Goal: Use online tool/utility: Utilize a website feature to perform a specific function

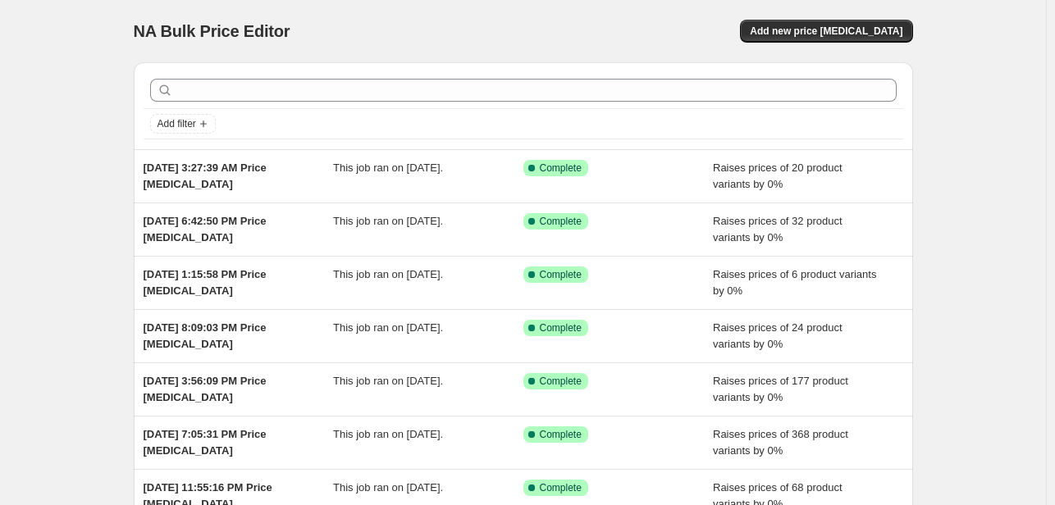
click at [896, 16] on div "NA Bulk Price Editor. This page is ready NA Bulk Price Editor Add new price [ME…" at bounding box center [523, 31] width 779 height 62
click at [882, 31] on span "Add new price [MEDICAL_DATA]" at bounding box center [826, 31] width 153 height 13
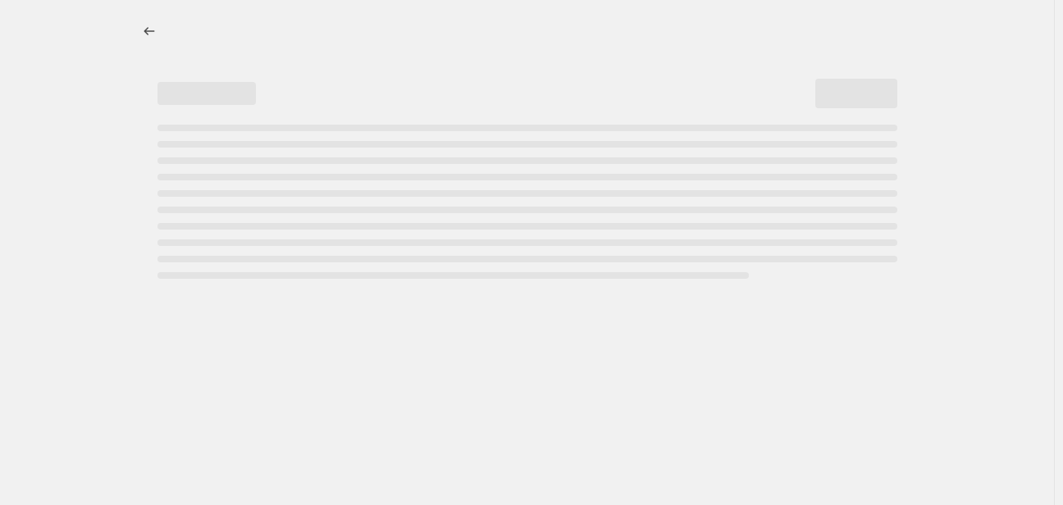
select select "percentage"
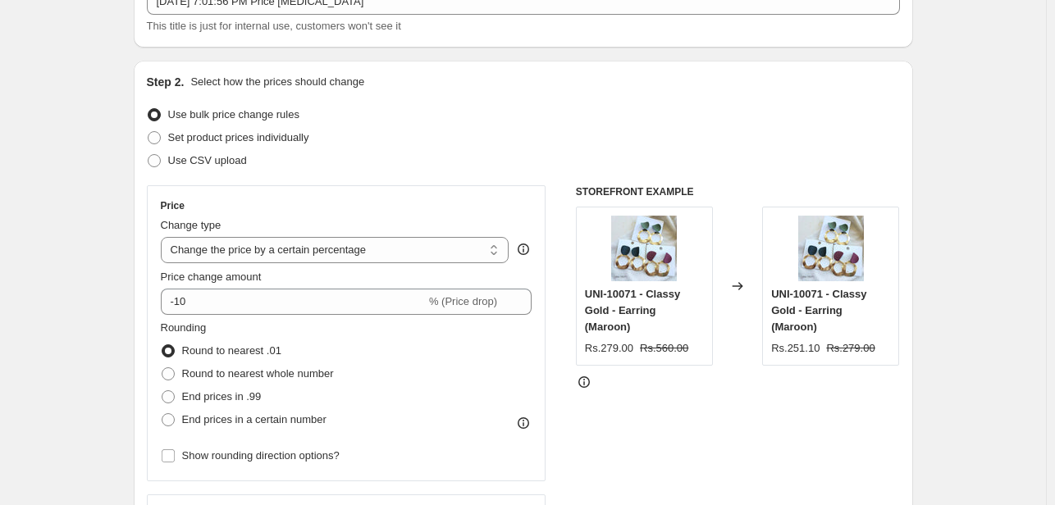
scroll to position [164, 0]
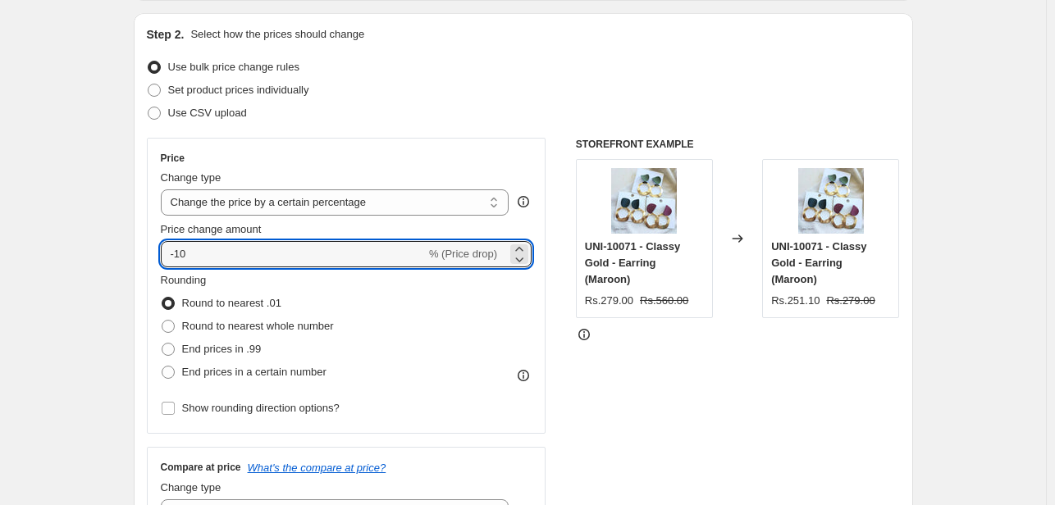
drag, startPoint x: 230, startPoint y: 254, endPoint x: 80, endPoint y: 261, distance: 150.2
type input "0"
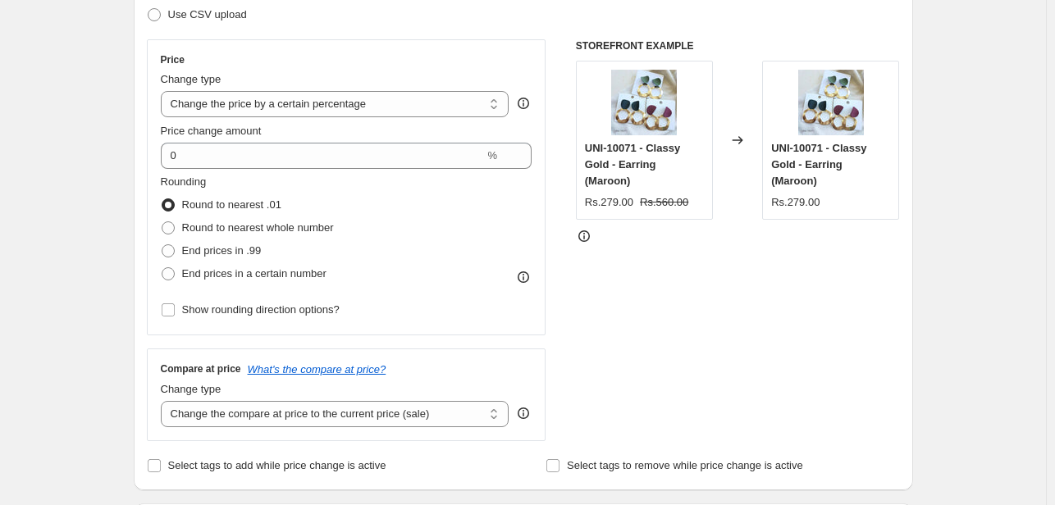
scroll to position [410, 0]
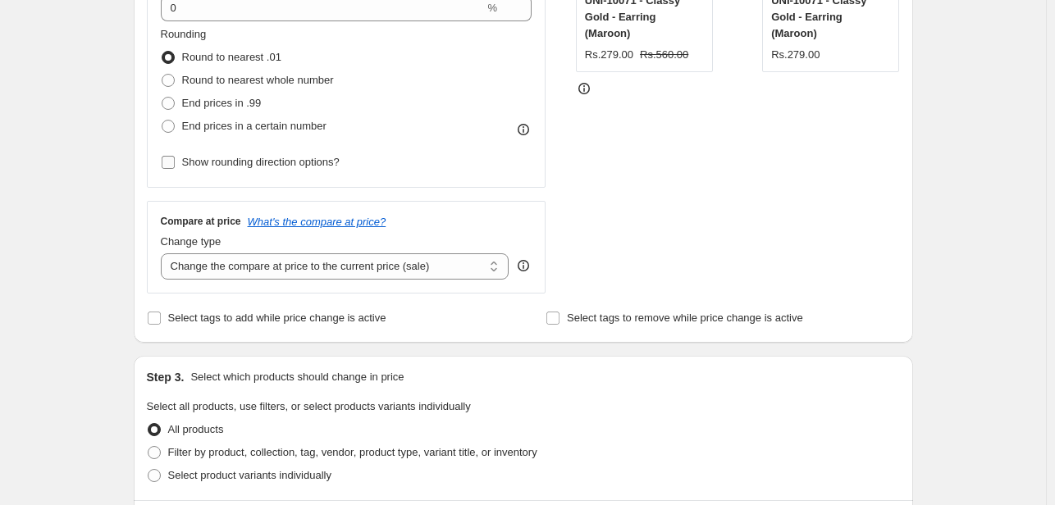
drag, startPoint x: 167, startPoint y: 157, endPoint x: 177, endPoint y: 157, distance: 9.8
click at [175, 157] on input "Show rounding direction options?" at bounding box center [168, 162] width 13 height 13
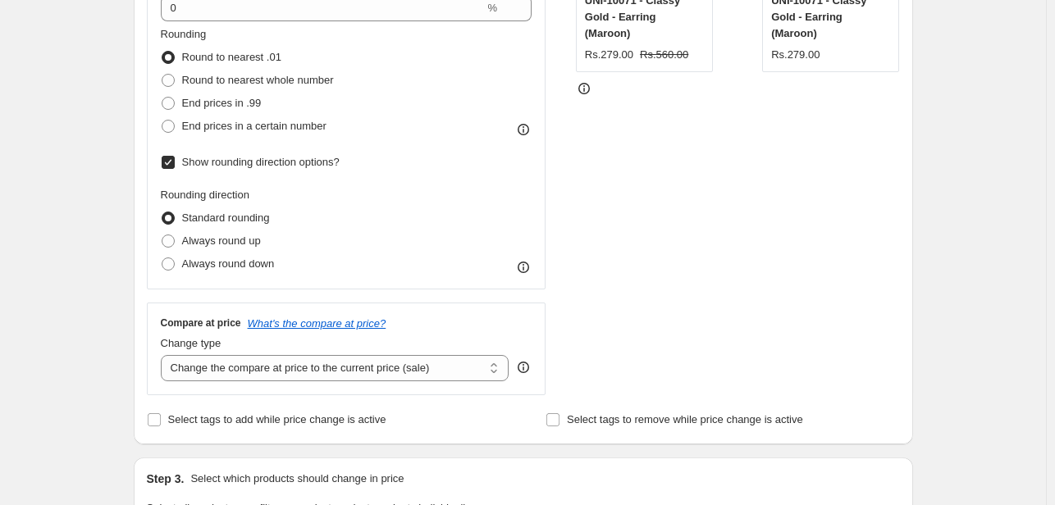
click at [175, 157] on input "Show rounding direction options?" at bounding box center [168, 162] width 13 height 13
checkbox input "false"
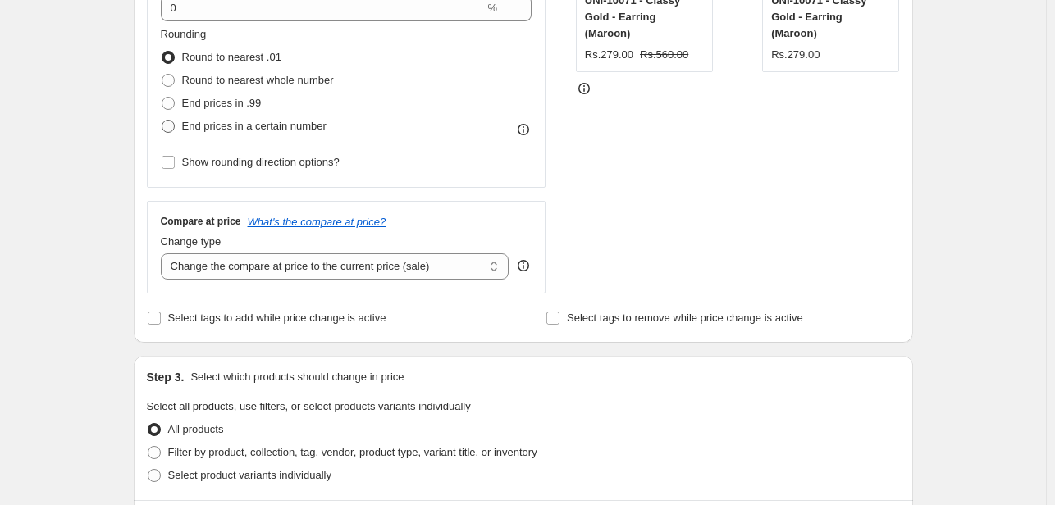
click at [171, 127] on span at bounding box center [168, 126] width 13 height 13
click at [162, 121] on input "End prices in a certain number" at bounding box center [162, 120] width 1 height 1
radio input "true"
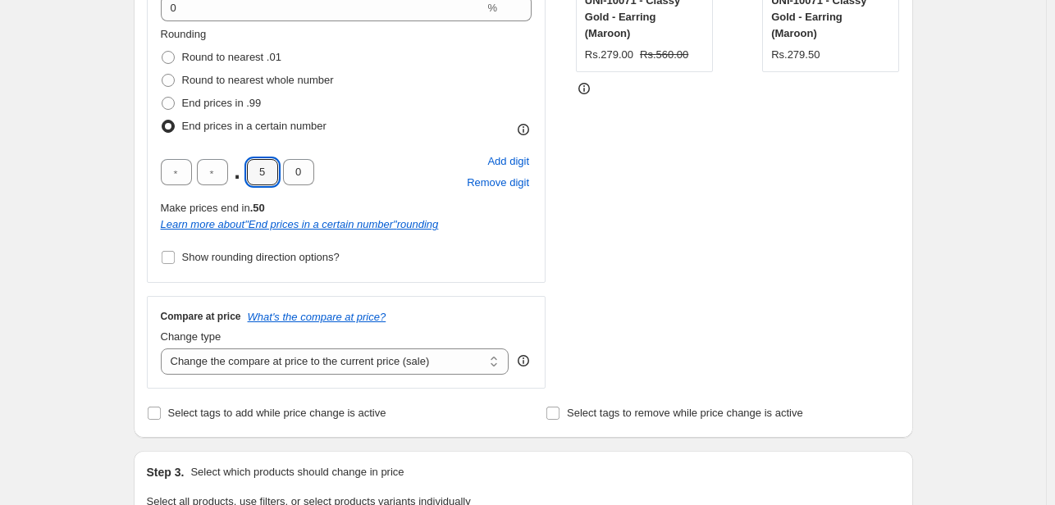
drag, startPoint x: 271, startPoint y: 174, endPoint x: 243, endPoint y: 175, distance: 27.9
click at [243, 175] on div ". 5 0" at bounding box center [237, 172] width 153 height 26
type input "0"
click at [133, 174] on div "Step 1. Optionally give your price change job a title (eg "March 30% off sale o…" at bounding box center [517, 431] width 792 height 1585
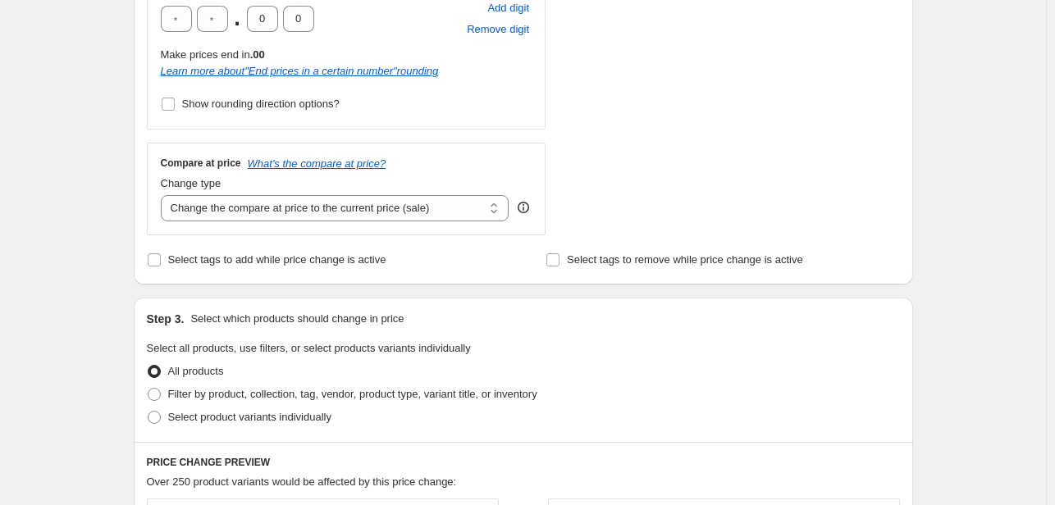
scroll to position [574, 0]
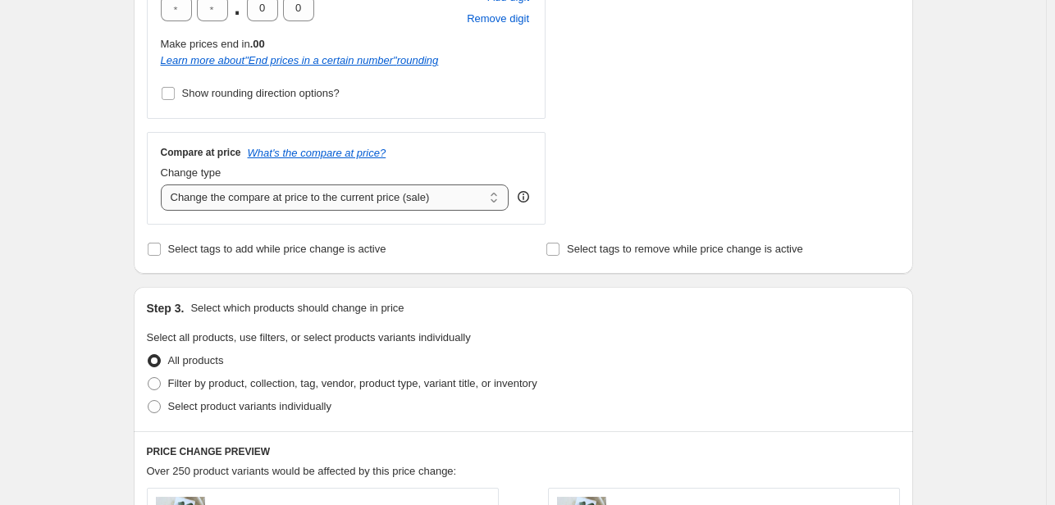
click at [321, 198] on select "Change the compare at price to the current price (sale) Change the compare at p…" at bounding box center [335, 198] width 349 height 26
select select "pp"
click at [164, 185] on select "Change the compare at price to the current price (sale) Change the compare at p…" at bounding box center [335, 198] width 349 height 26
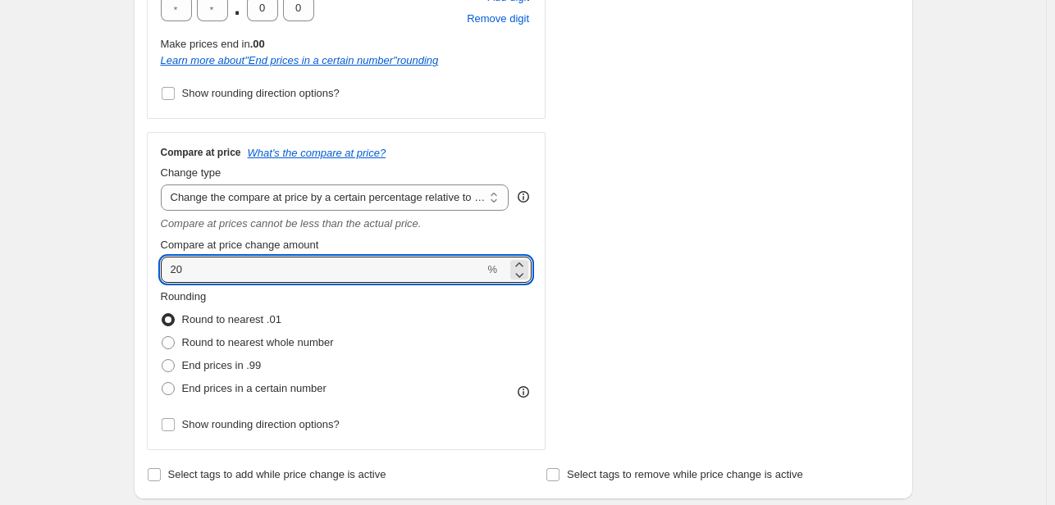
drag, startPoint x: 238, startPoint y: 273, endPoint x: 80, endPoint y: 275, distance: 157.5
click at [80, 275] on div "Create new price change job. This page is ready Create new price change job Dra…" at bounding box center [523, 406] width 1046 height 1960
type input "100"
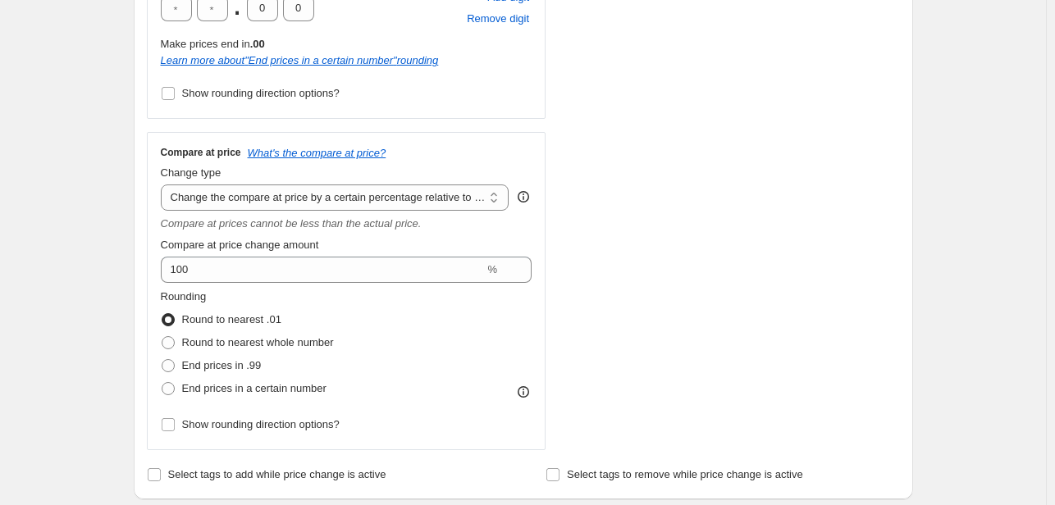
click at [80, 275] on div "Create new price change job. This page is ready Create new price change job Dra…" at bounding box center [523, 406] width 1046 height 1960
click at [174, 385] on span at bounding box center [168, 388] width 13 height 13
click at [162, 383] on input "End prices in a certain number" at bounding box center [162, 382] width 1 height 1
radio input "true"
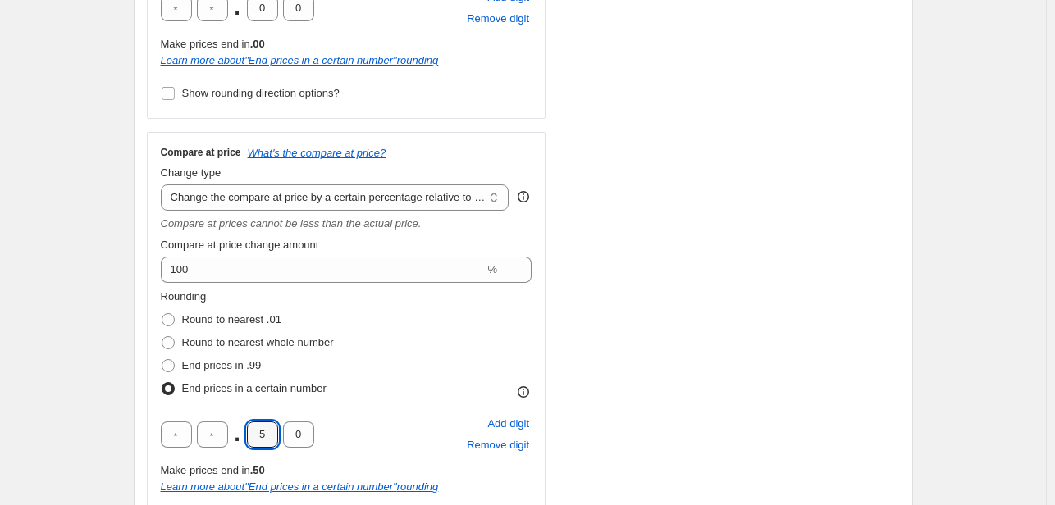
drag, startPoint x: 269, startPoint y: 430, endPoint x: 246, endPoint y: 432, distance: 23.1
click at [246, 432] on div ". 5 0" at bounding box center [237, 434] width 153 height 26
type input "0"
click at [221, 432] on input "text" at bounding box center [212, 434] width 31 height 26
type input "9"
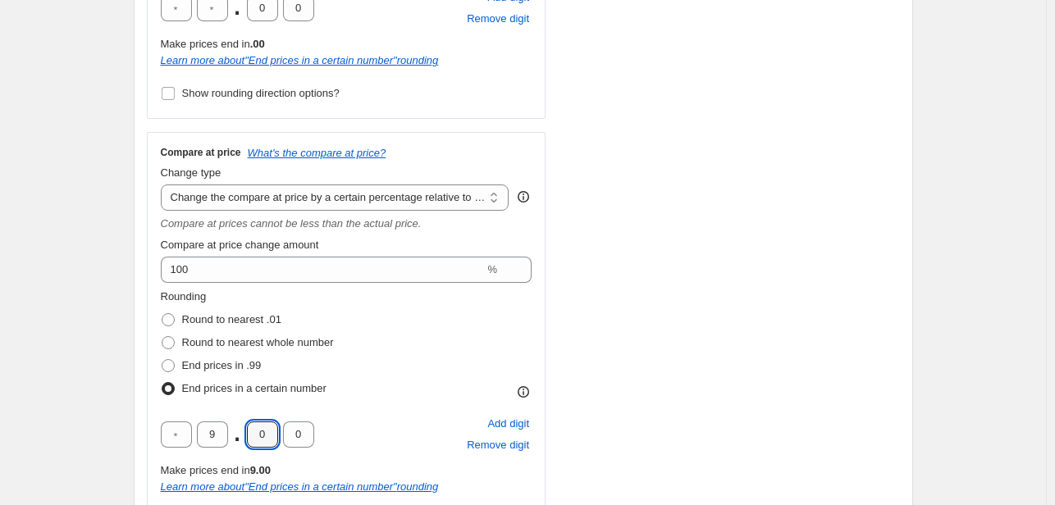
click at [80, 424] on div "Create new price change job. This page is ready Create new price change job Dra…" at bounding box center [523, 453] width 1046 height 2055
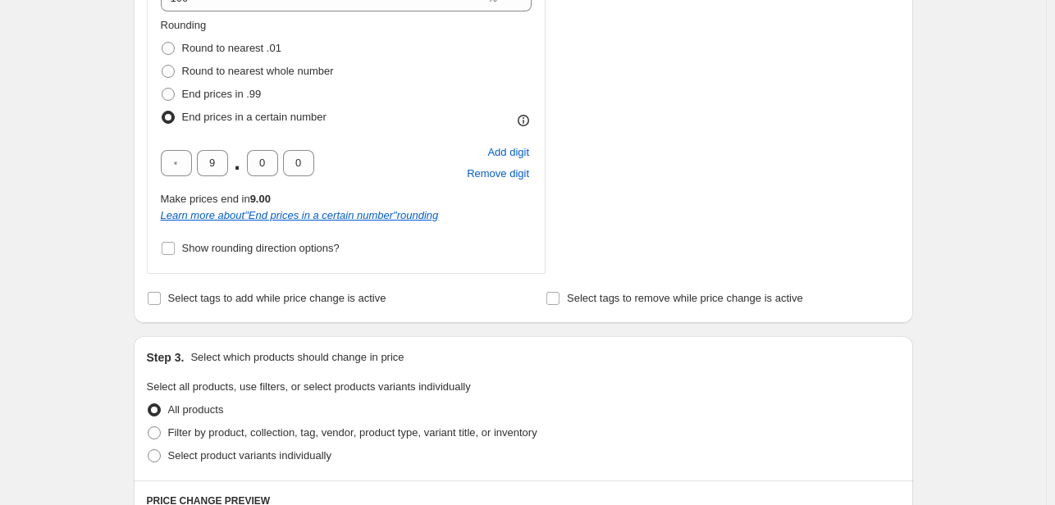
scroll to position [892, 0]
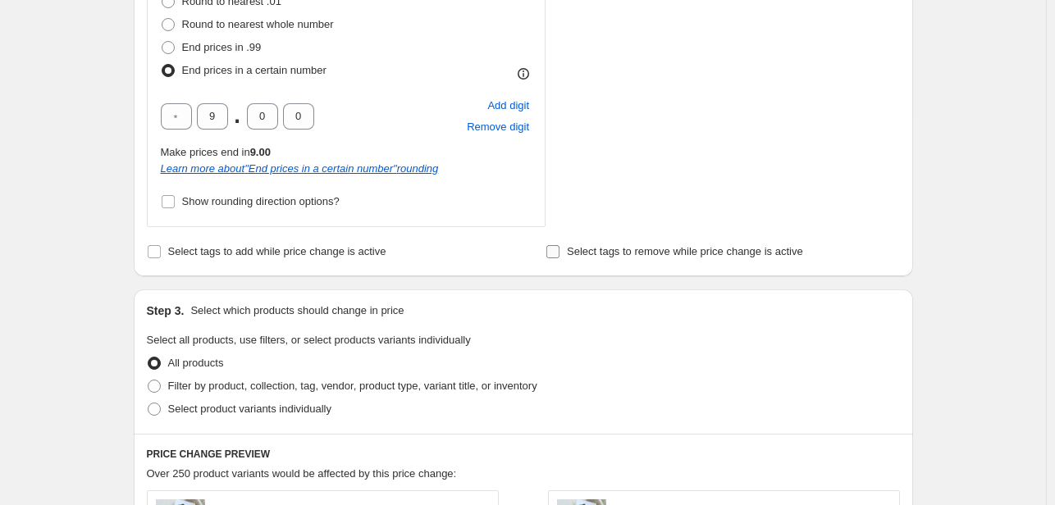
click at [559, 246] on input "Select tags to remove while price change is active" at bounding box center [552, 251] width 13 height 13
checkbox input "true"
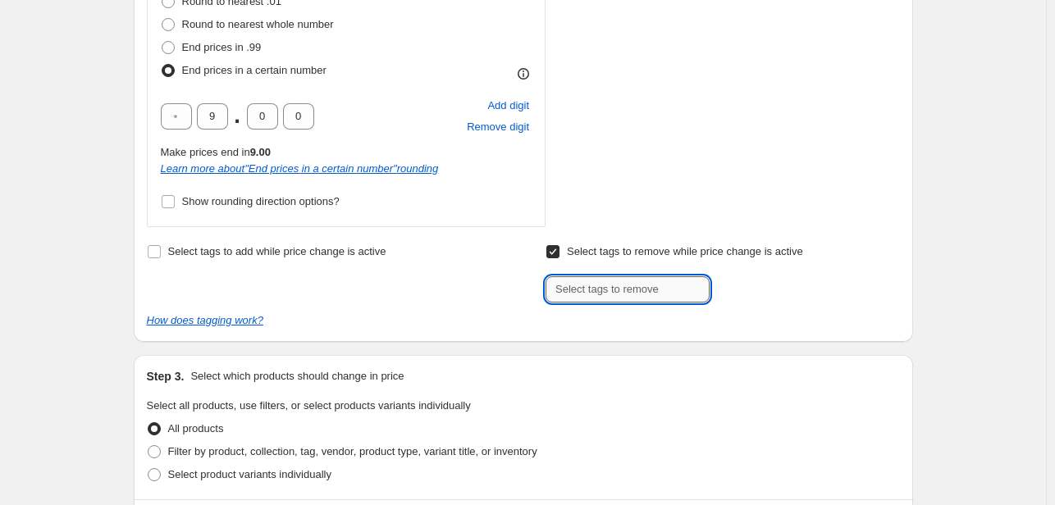
click at [580, 292] on input "text" at bounding box center [627, 289] width 164 height 26
paste input "new50off"
type input "new50off"
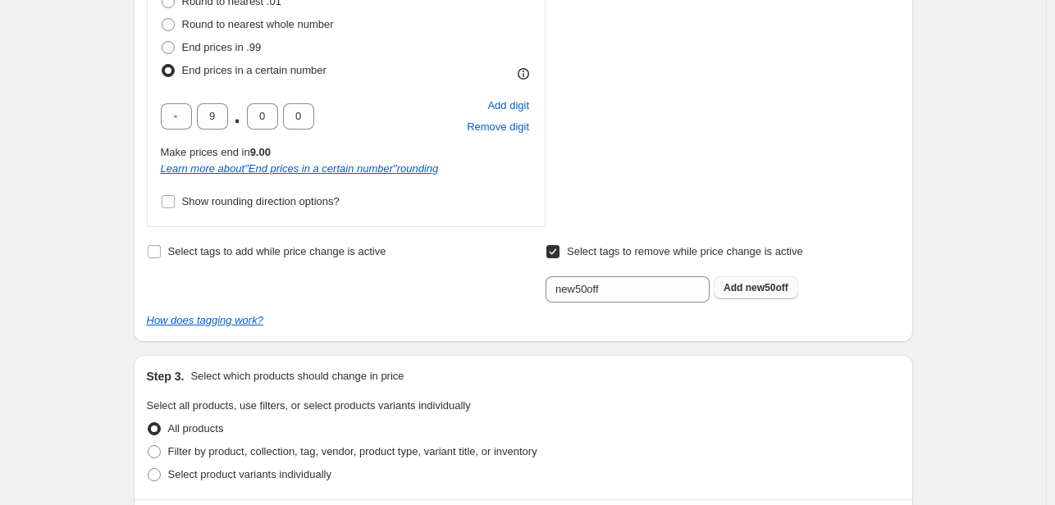
click at [764, 286] on span "new50off" at bounding box center [766, 287] width 43 height 11
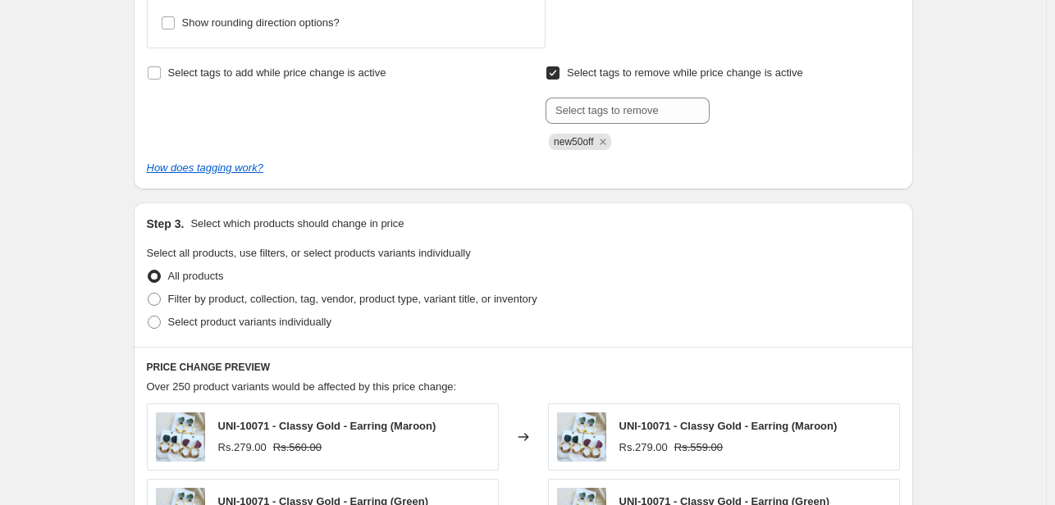
scroll to position [1138, 0]
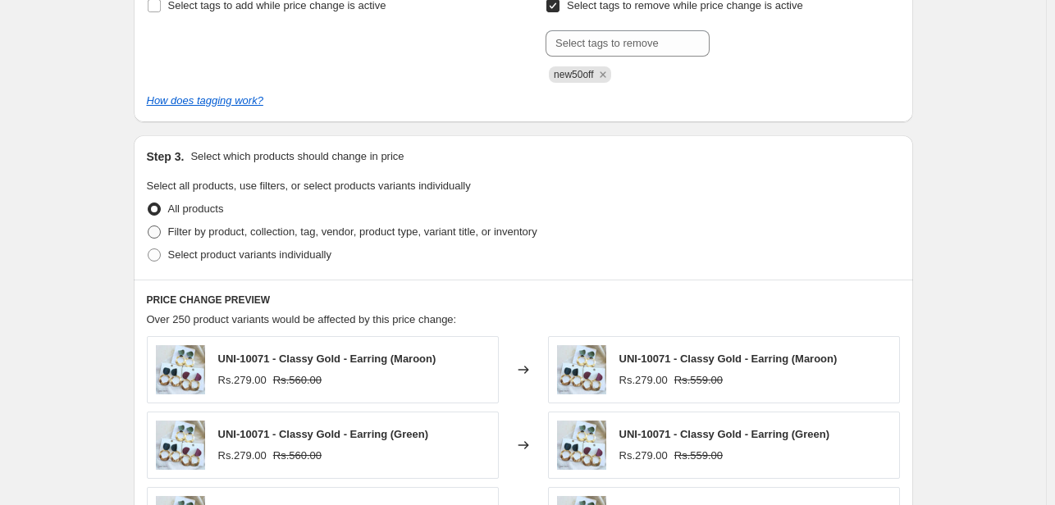
click at [155, 230] on span at bounding box center [154, 232] width 13 height 13
click at [148, 226] on input "Filter by product, collection, tag, vendor, product type, variant title, or inv…" at bounding box center [148, 226] width 1 height 1
radio input "true"
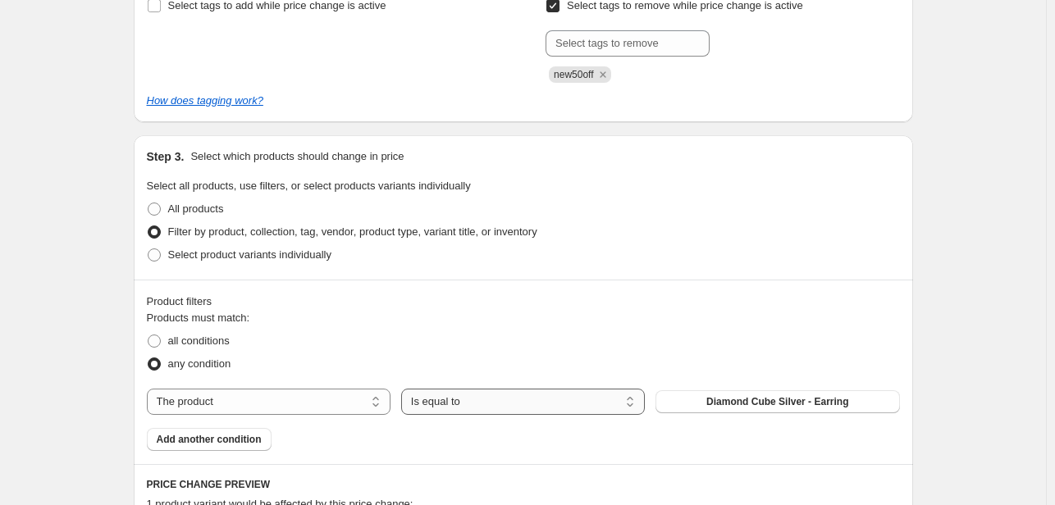
click at [562, 412] on select "Is equal to Is not equal to" at bounding box center [523, 402] width 244 height 26
click at [317, 412] on select "The product The product's collection The product's tag The product's vendor The…" at bounding box center [269, 402] width 244 height 26
click at [342, 406] on select "The product The product's collection The product's tag The product's vendor The…" at bounding box center [269, 402] width 244 height 26
select select "tag"
click at [747, 389] on div "The product The product's collection The product's tag The product's vendor The…" at bounding box center [523, 402] width 753 height 26
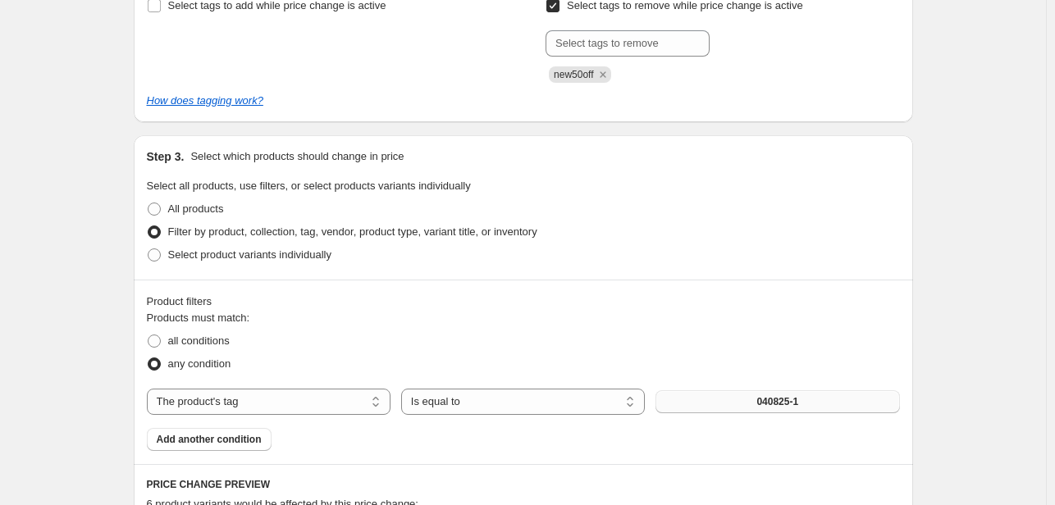
click at [754, 399] on button "040825-1" at bounding box center [777, 401] width 244 height 23
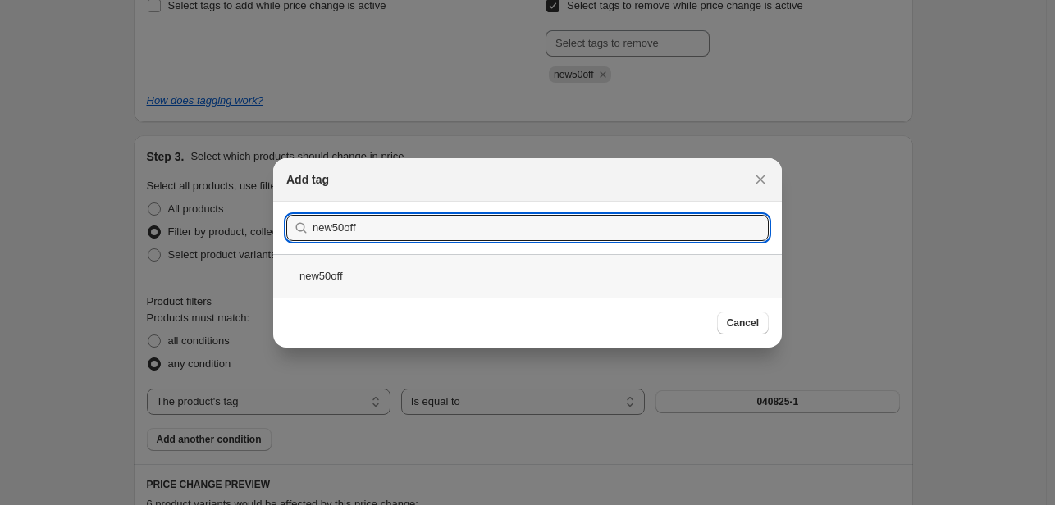
type input "new50off"
click at [354, 278] on div "new50off" at bounding box center [527, 275] width 508 height 43
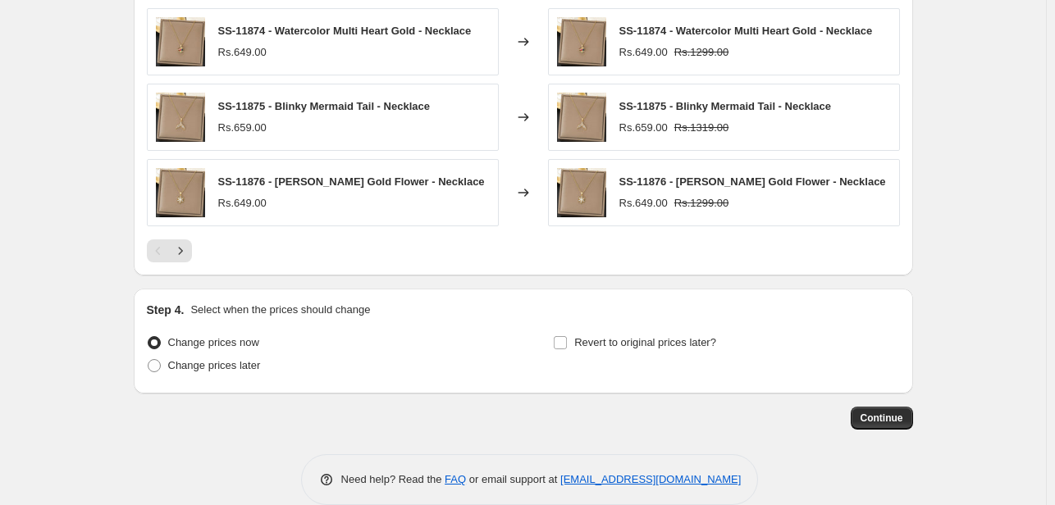
scroll to position [1824, 0]
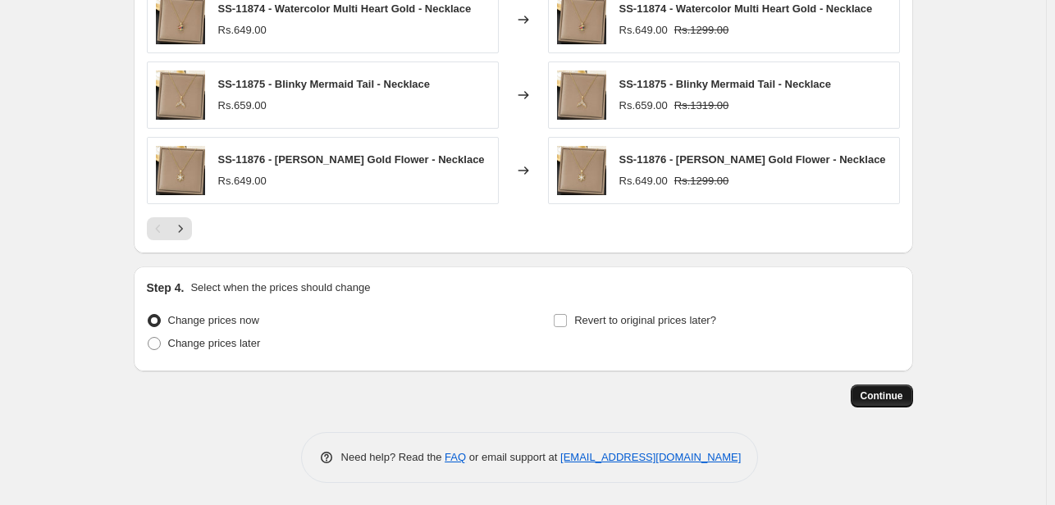
click at [877, 390] on span "Continue" at bounding box center [881, 396] width 43 height 13
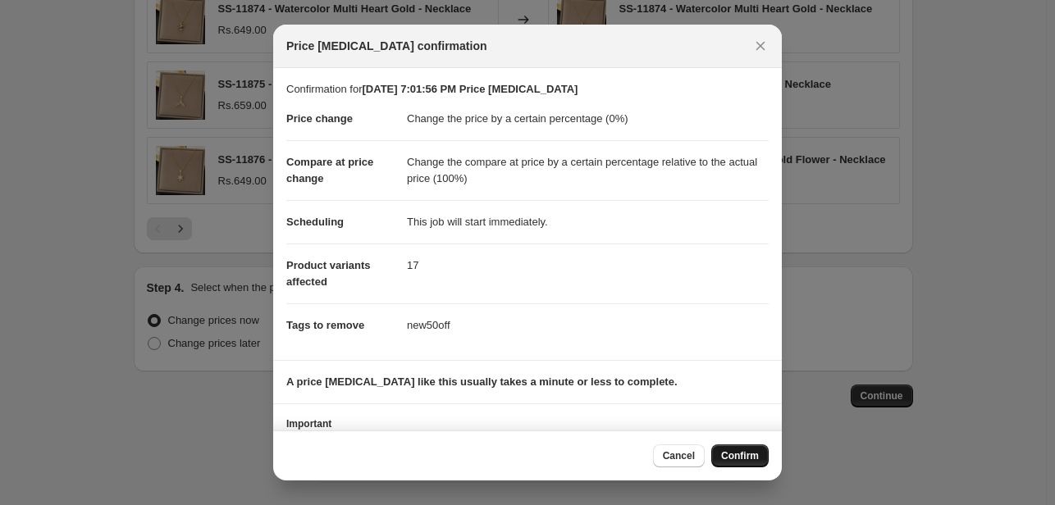
click at [747, 458] on span "Confirm" at bounding box center [740, 455] width 38 height 13
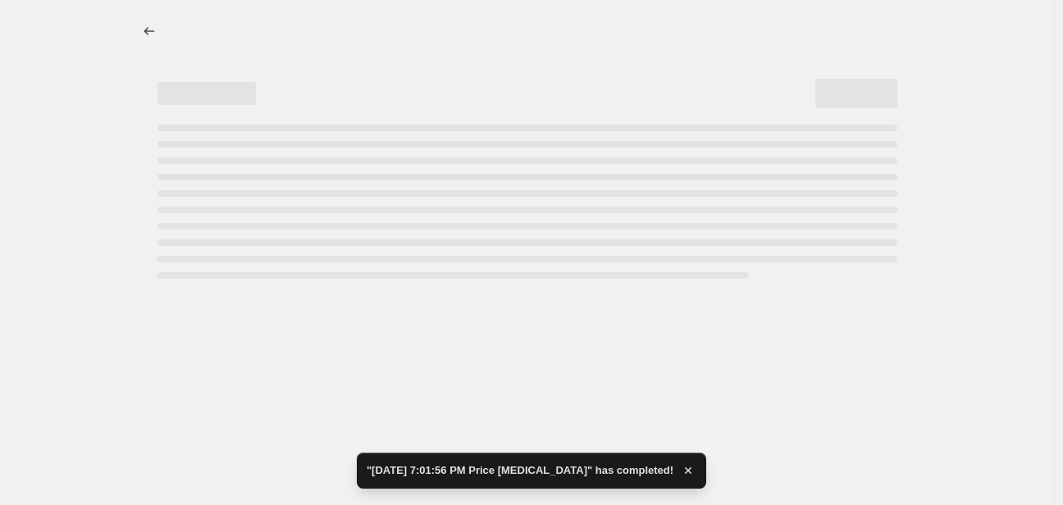
select select "percentage"
select select "pp"
select select "tag"
